Goal: Task Accomplishment & Management: Complete application form

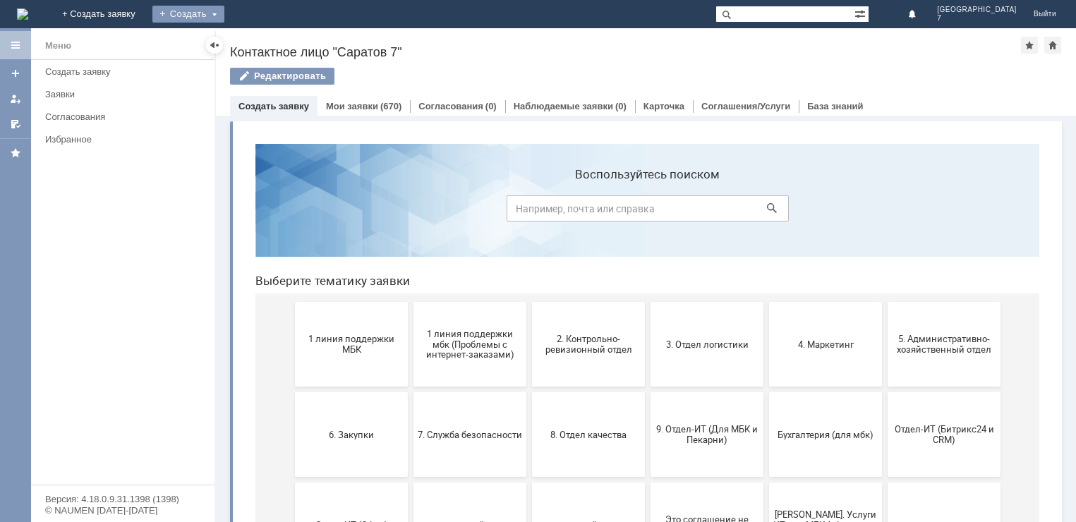
click at [224, 13] on div "Создать" at bounding box center [188, 14] width 72 height 17
click at [263, 42] on link "Заявка" at bounding box center [208, 42] width 107 height 17
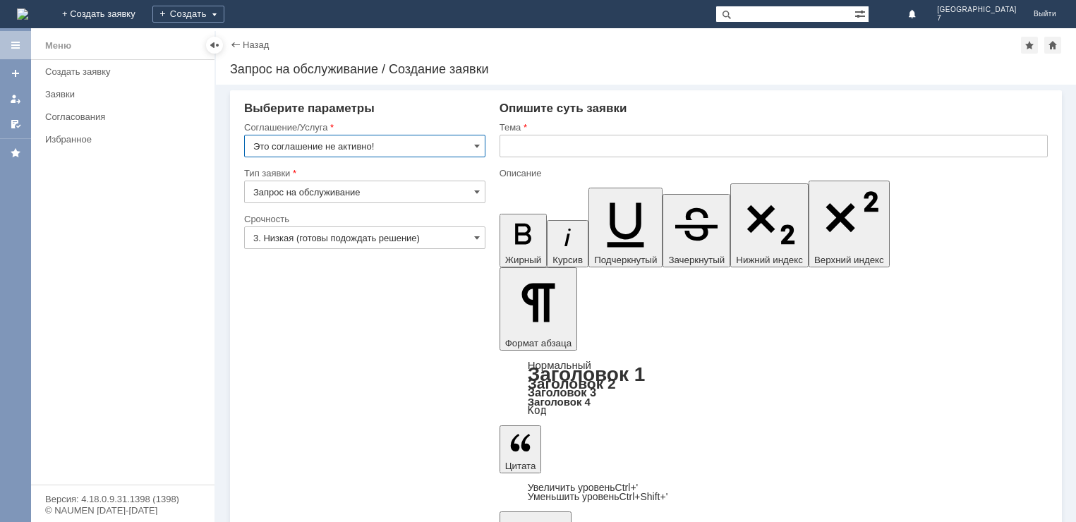
click at [472, 143] on input "Это соглашение не активно!" at bounding box center [364, 146] width 241 height 23
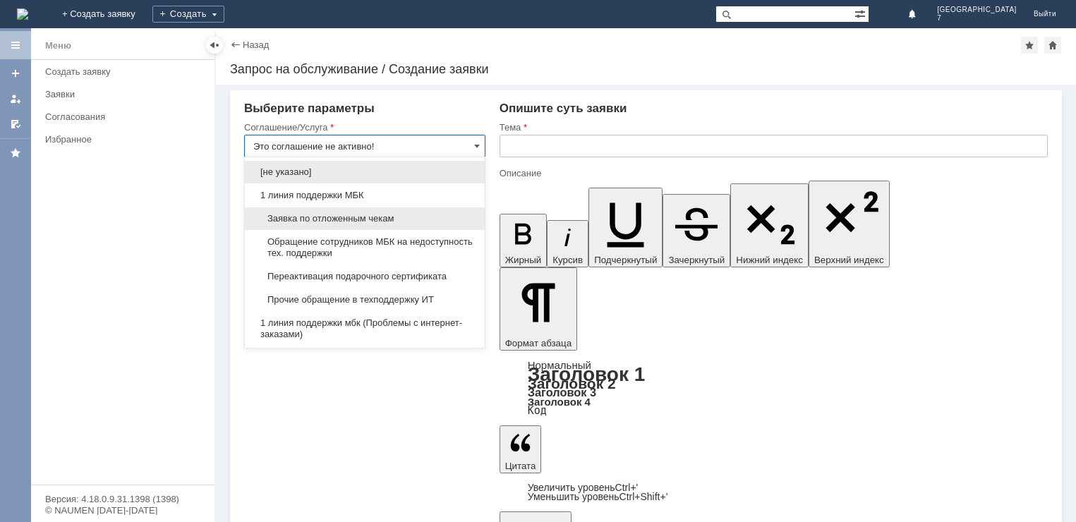
click at [332, 220] on span "Заявка по отложенным чекам" at bounding box center [364, 218] width 223 height 11
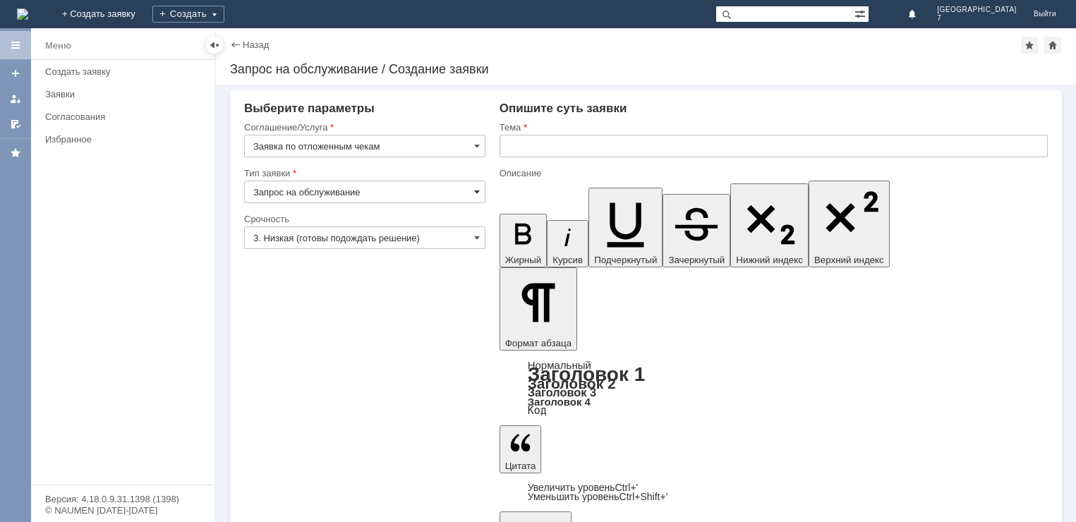
type input "Заявка по отложенным чекам"
click at [475, 188] on span at bounding box center [477, 191] width 6 height 11
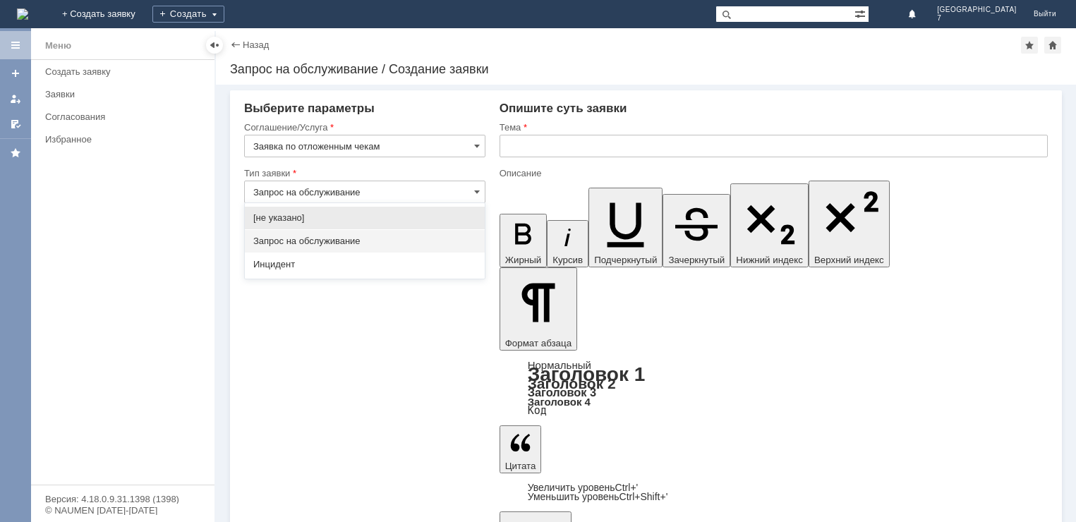
click at [323, 243] on span "Запрос на обслуживание" at bounding box center [364, 241] width 223 height 11
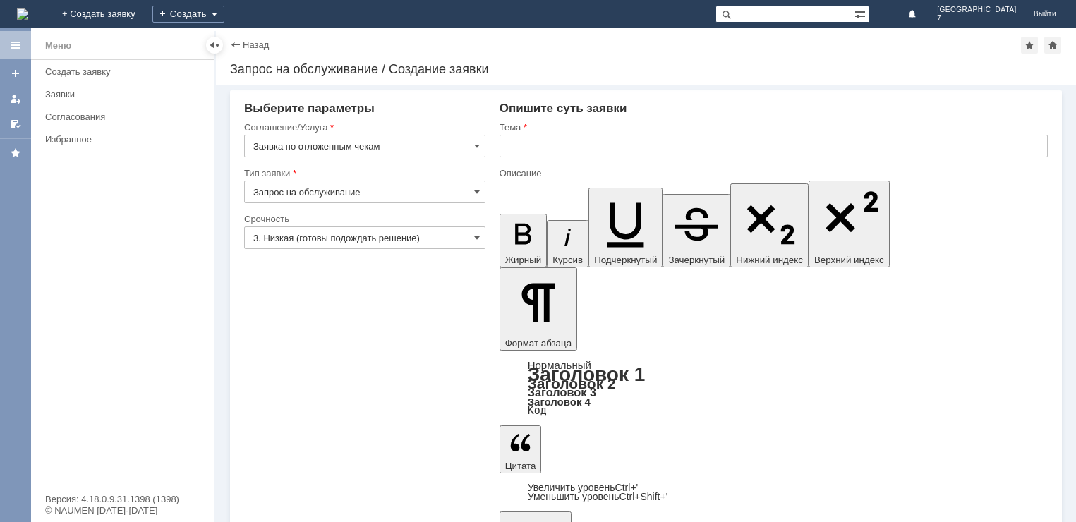
type input "Запрос на обслуживание"
click at [478, 238] on span at bounding box center [477, 237] width 6 height 11
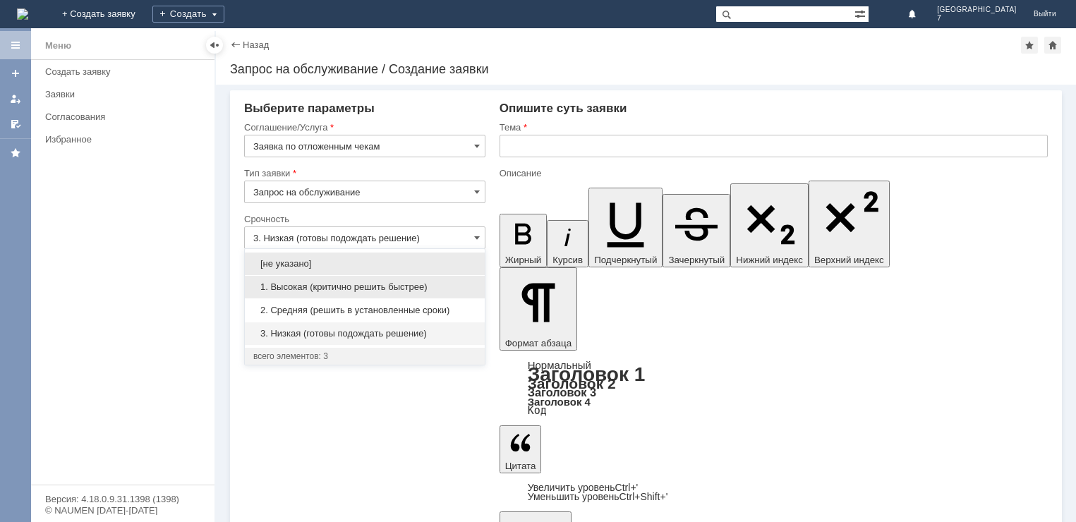
click at [306, 283] on span "1. Высокая (критично решить быстрее)" at bounding box center [364, 287] width 223 height 11
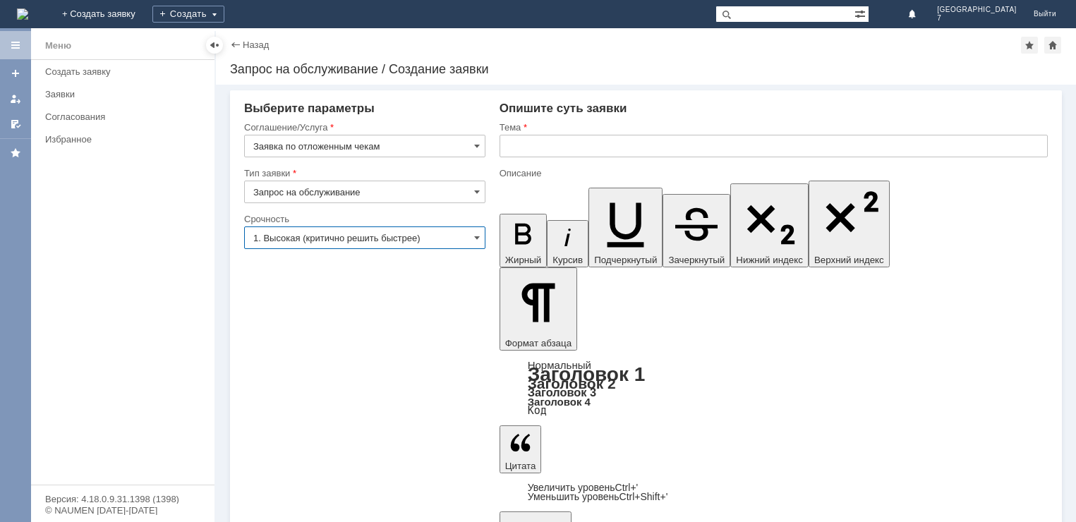
type input "1. Высокая (критично решить быстрее)"
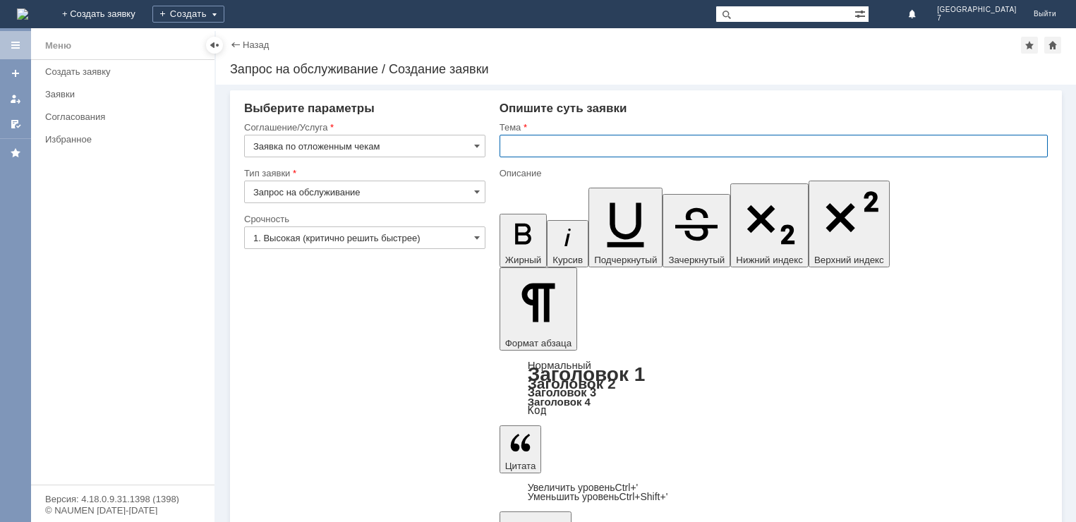
click at [525, 140] on input "text" at bounding box center [774, 146] width 548 height 23
type input "V"
type input "МБК Саратов 7 отложенные чеки"
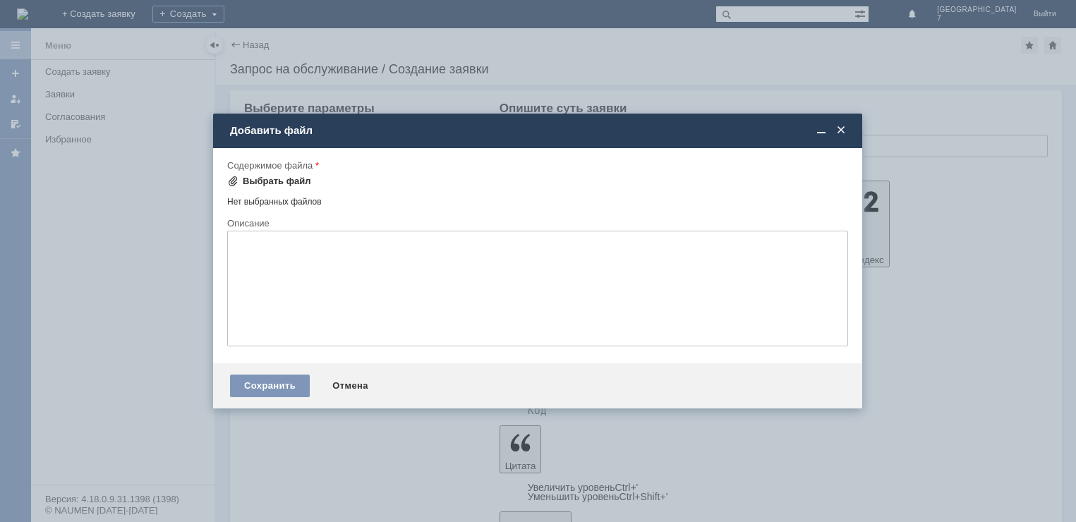
click at [270, 179] on div "Выбрать файл" at bounding box center [277, 181] width 68 height 11
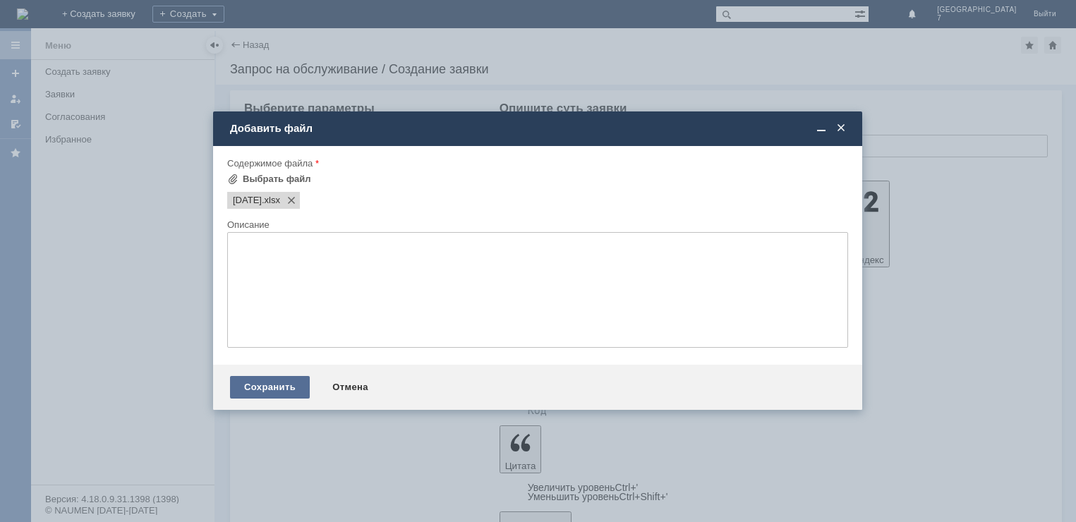
click at [276, 384] on div "Сохранить" at bounding box center [270, 387] width 80 height 23
